Goal: Task Accomplishment & Management: Use online tool/utility

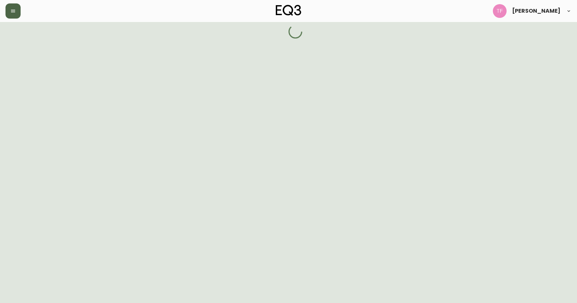
click at [17, 13] on button "button" at bounding box center [12, 10] width 15 height 15
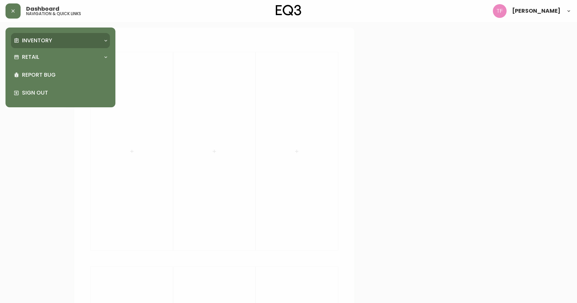
click at [34, 37] on p "Inventory" at bounding box center [37, 41] width 30 height 8
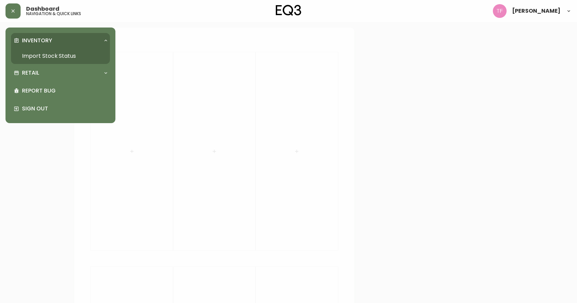
click at [36, 54] on link "Import Stock Status" at bounding box center [60, 56] width 99 height 16
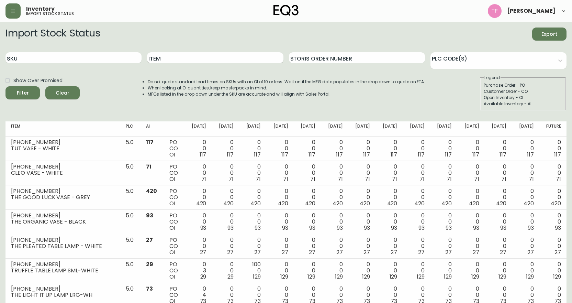
click at [168, 57] on input "Item" at bounding box center [215, 57] width 136 height 11
click at [5, 86] on button "Filter" at bounding box center [22, 92] width 34 height 13
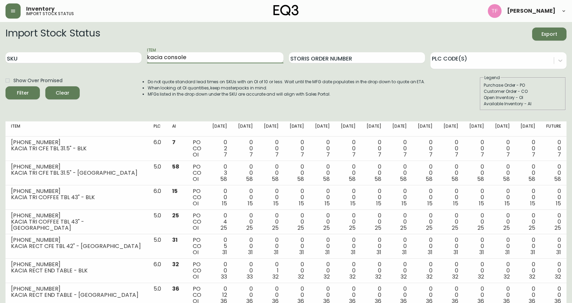
type input "kacia console"
click at [5, 86] on button "Filter" at bounding box center [22, 92] width 34 height 13
